Goal: Book appointment/travel/reservation

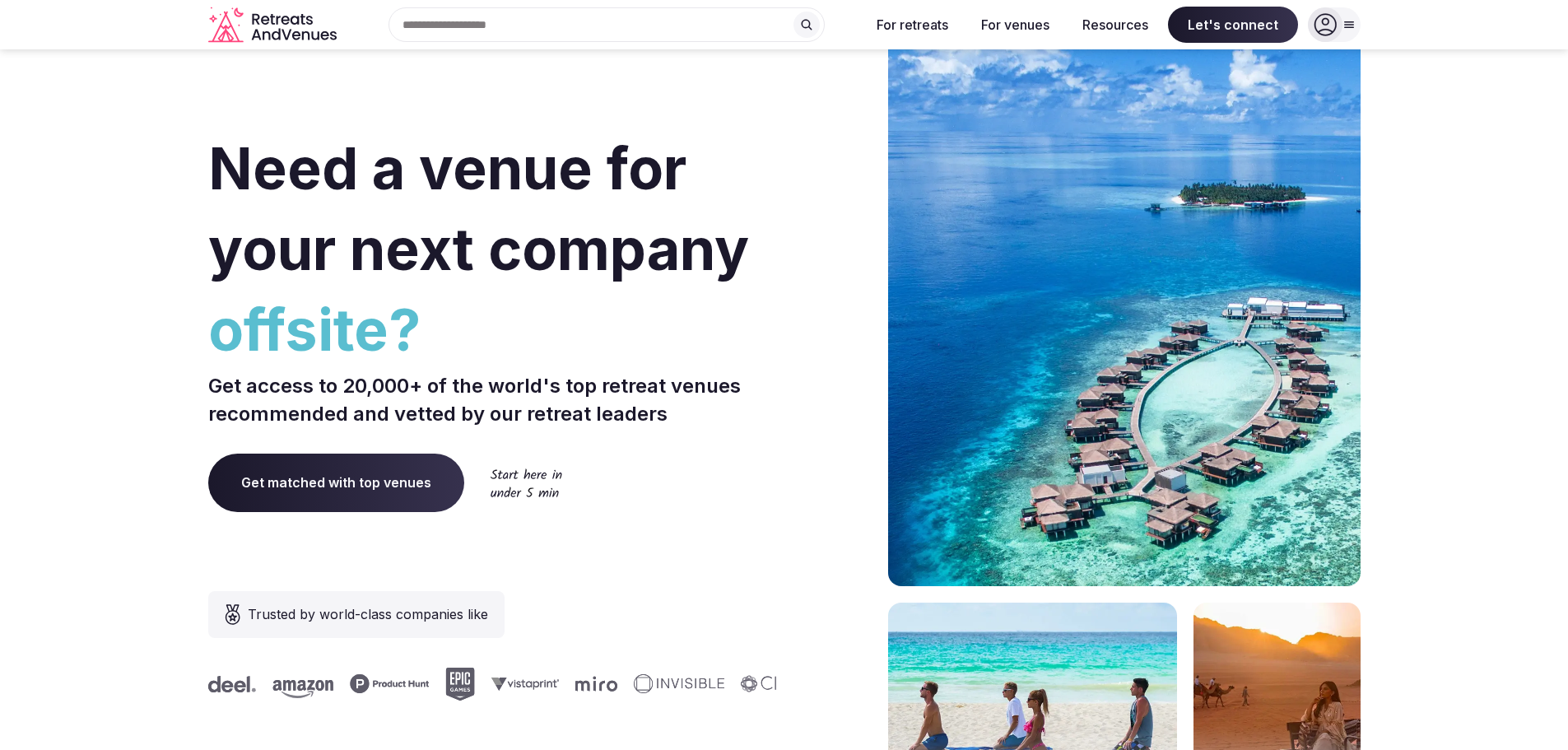
click at [641, 36] on input "text" at bounding box center [606, 24] width 436 height 34
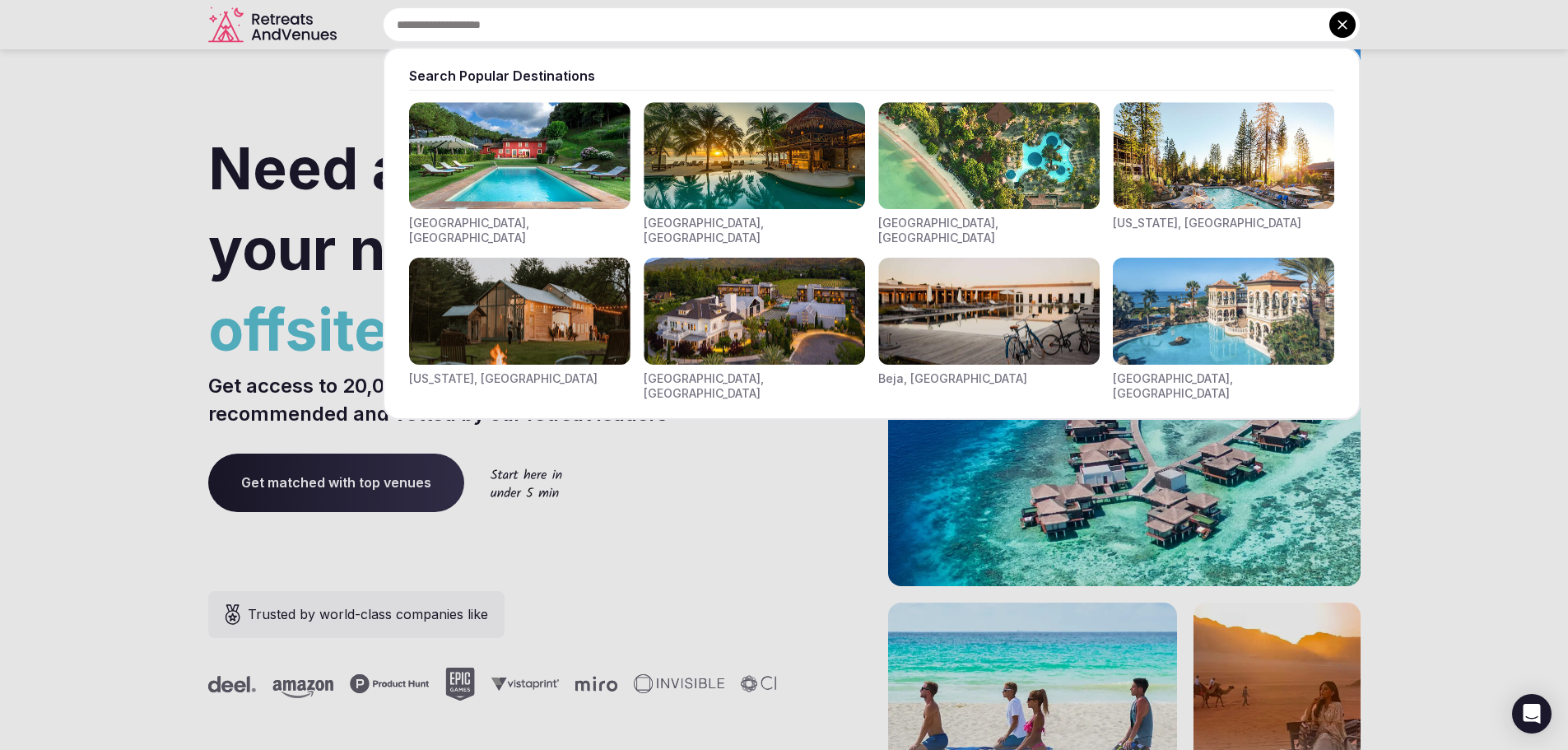
click at [526, 193] on img "Visit venues for Toscana, Italy" at bounding box center [520, 155] width 221 height 107
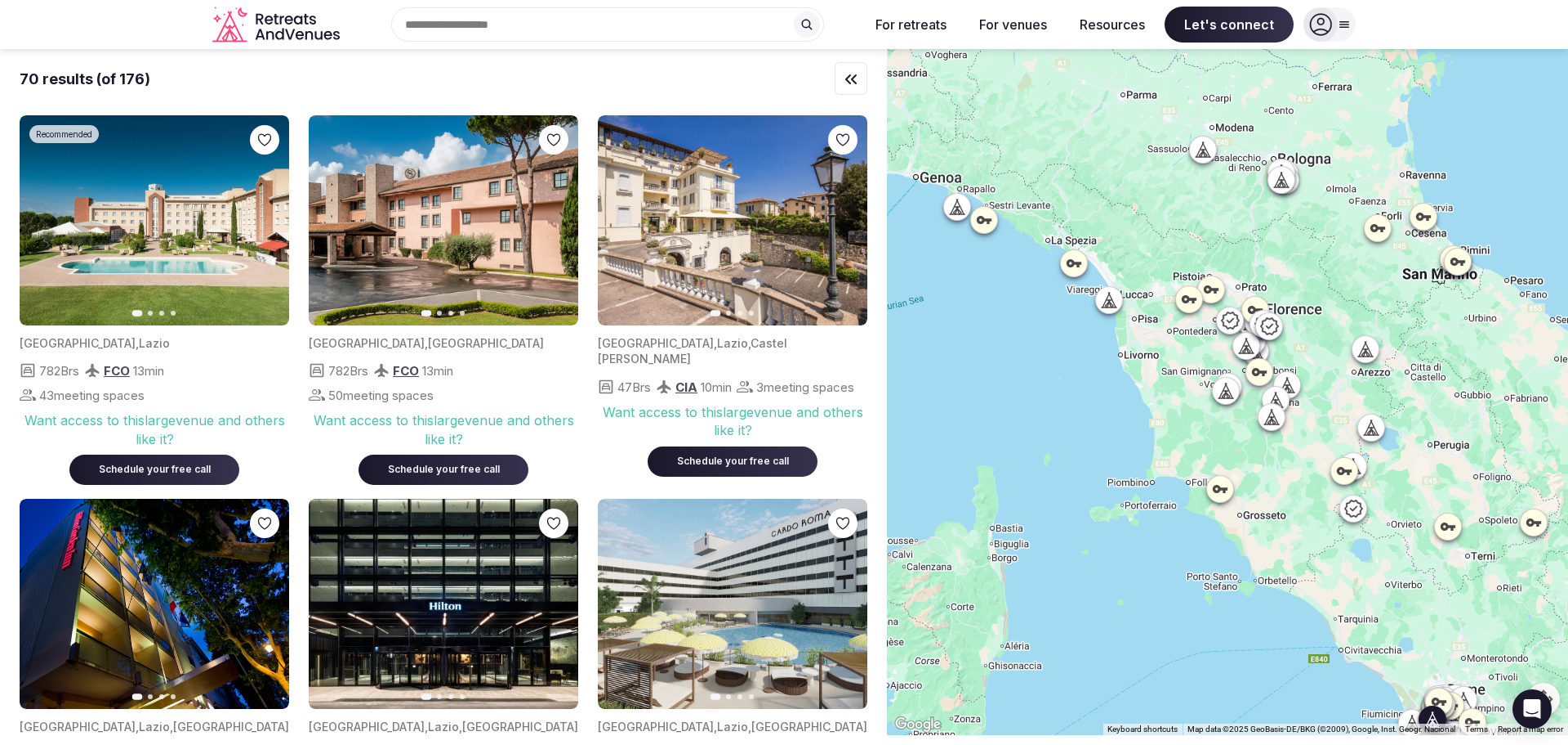
click at [457, 202] on img at bounding box center [443, 220] width 269 height 210
click at [217, 474] on div "Schedule your free call" at bounding box center [155, 470] width 130 height 14
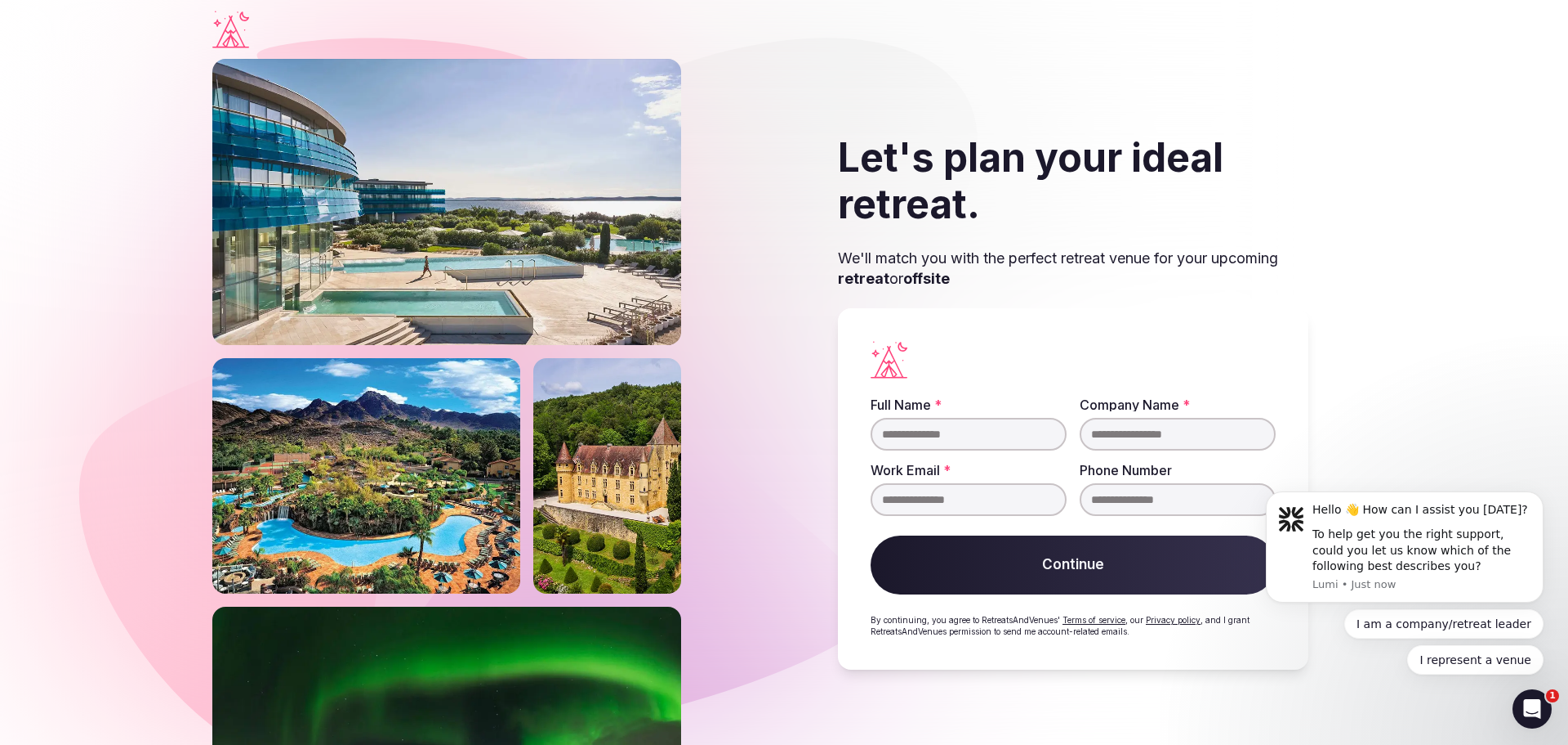
drag, startPoint x: 1148, startPoint y: 75, endPoint x: 1237, endPoint y: 139, distance: 109.6
click at [1148, 75] on div "Let's plan your ideal retreat. We'll match you with the perfect retreat venue f…" at bounding box center [1072, 402] width 565 height 686
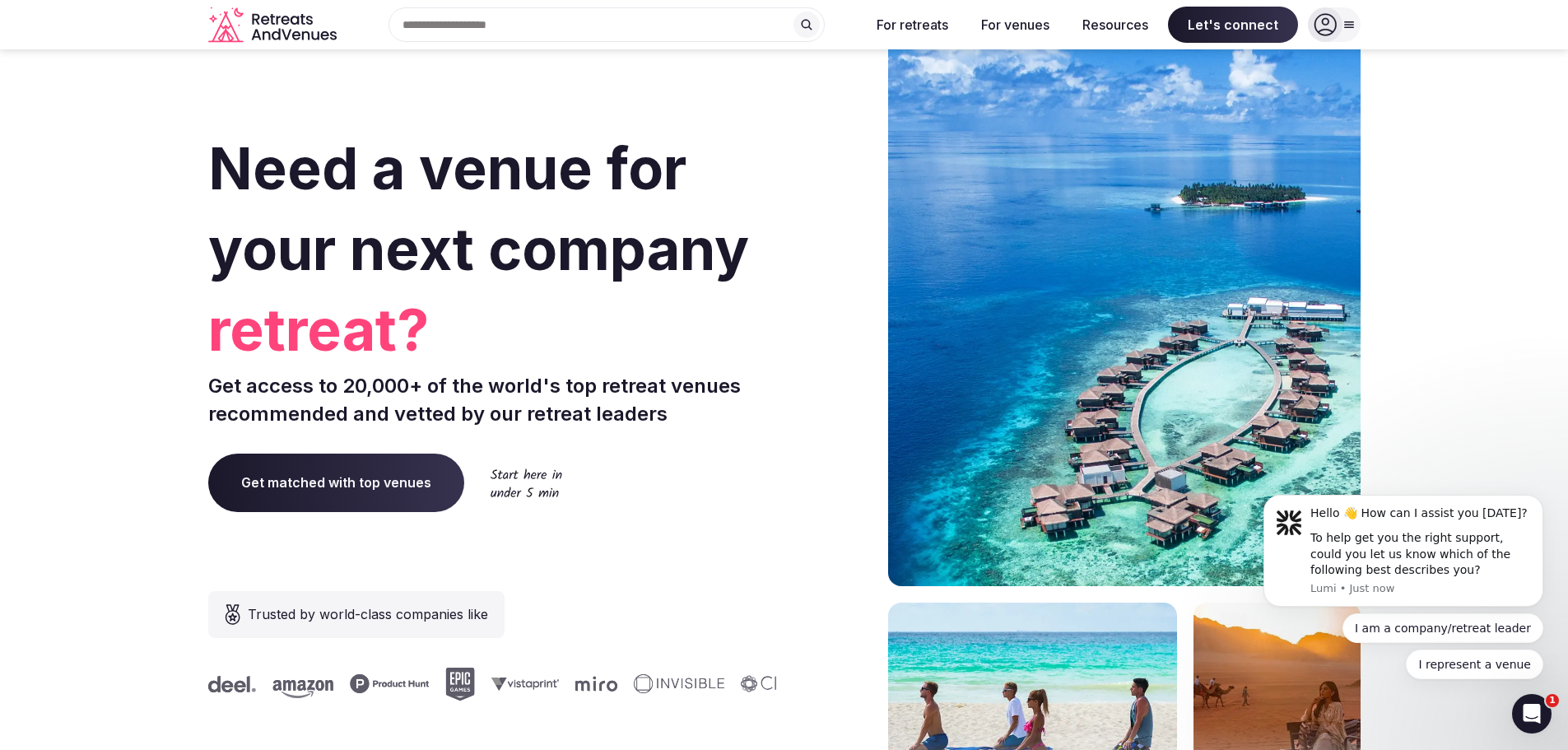
click at [1353, 23] on icon at bounding box center [1349, 23] width 13 height 13
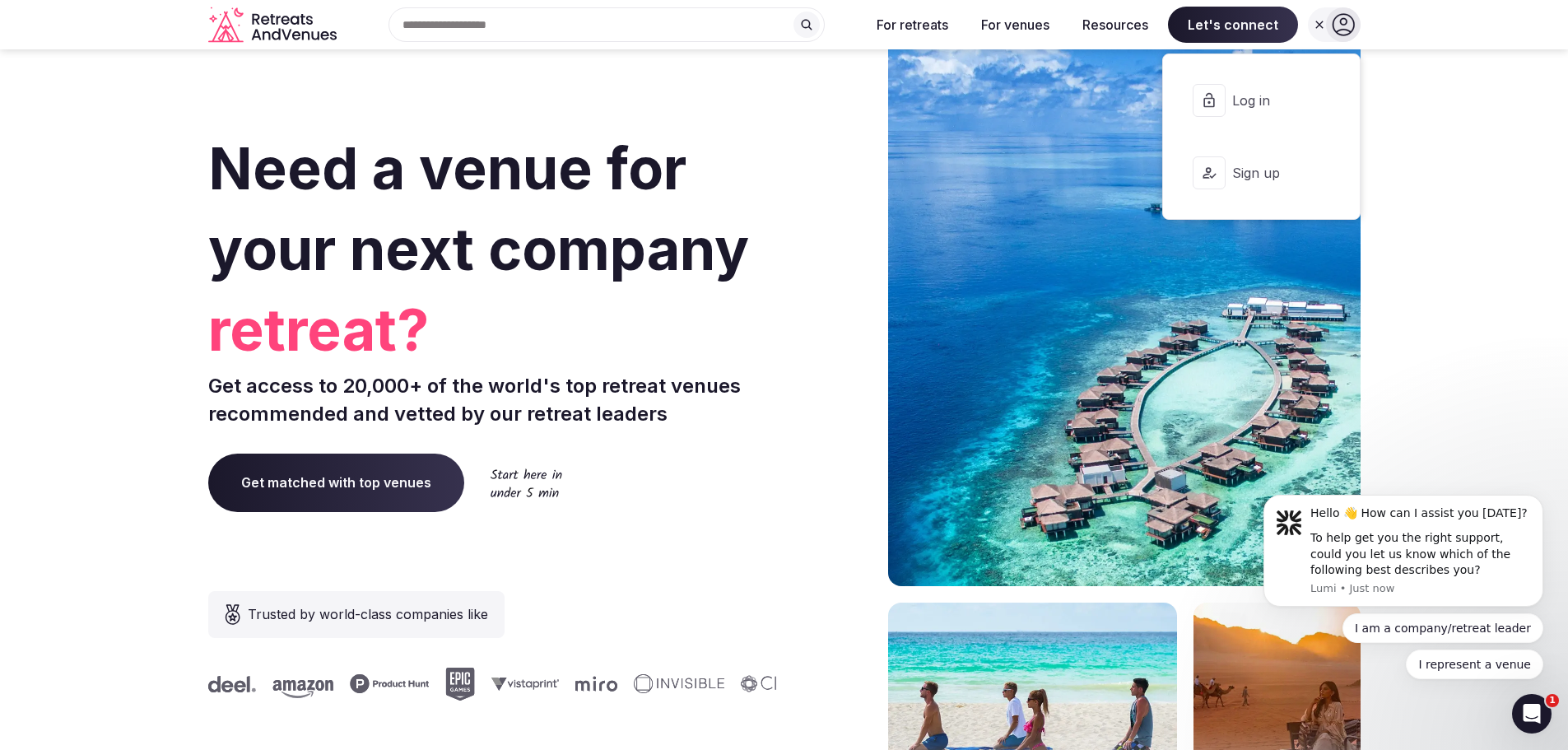
click at [1348, 24] on icon at bounding box center [1344, 24] width 24 height 23
